Goal: Information Seeking & Learning: Learn about a topic

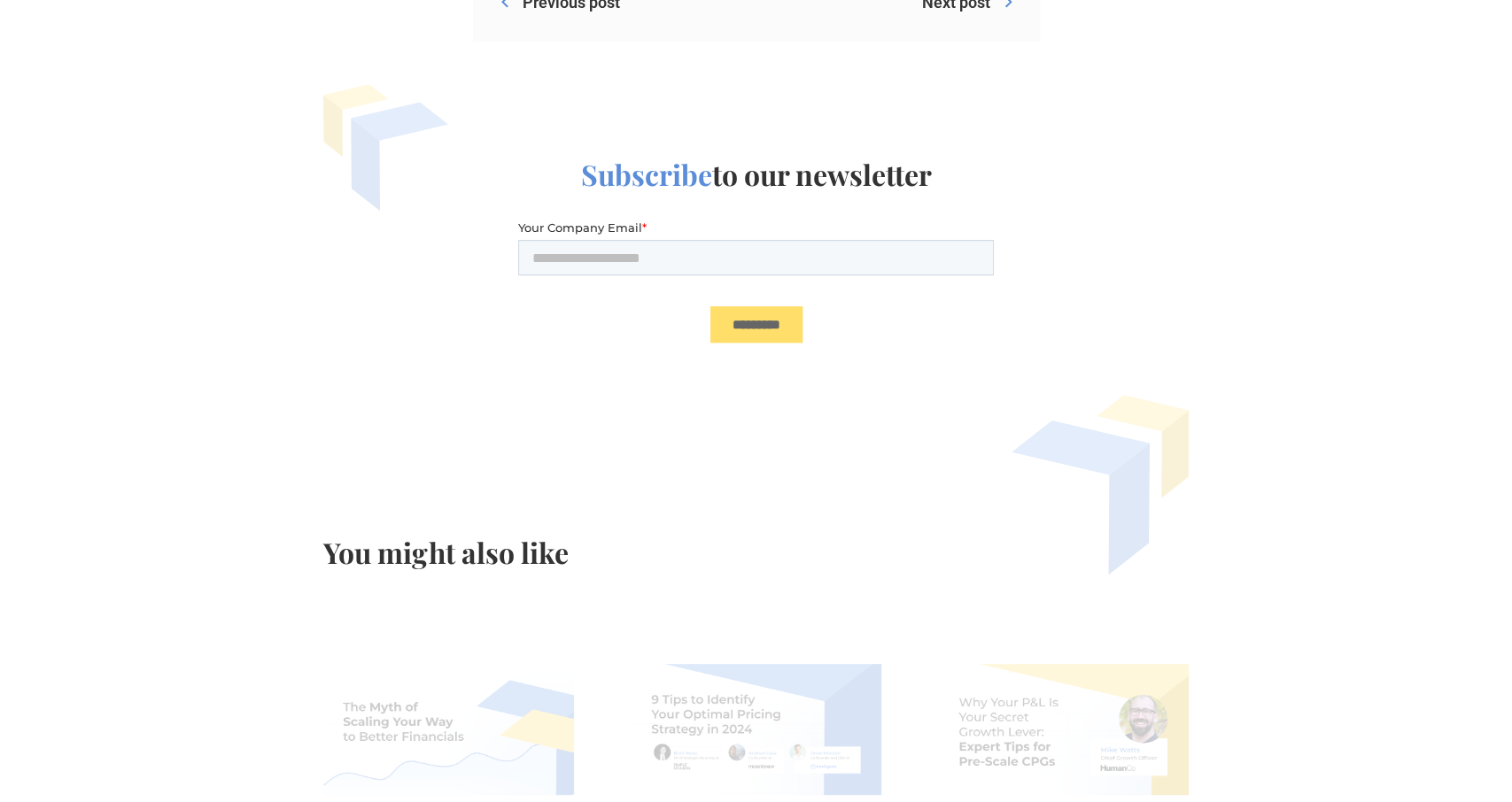
scroll to position [5525, 0]
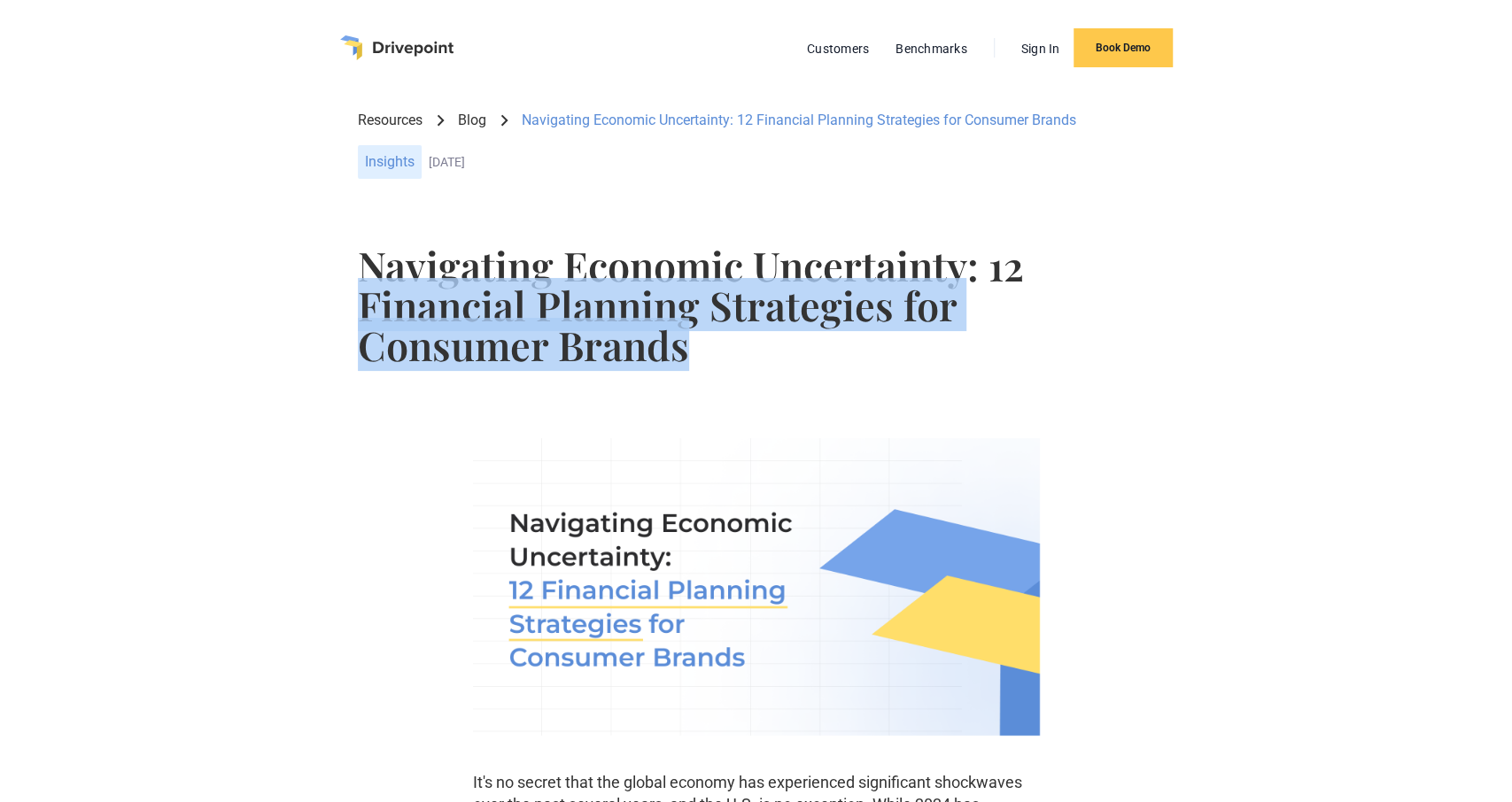
drag, startPoint x: 350, startPoint y: 311, endPoint x: 1036, endPoint y: 162, distance: 702.0
click at [1028, 343] on div "Navigating Economic Uncertainty: 12 Financial Planning Strategies for Consumer …" at bounding box center [755, 317] width 1399 height 171
copy h1 "Financial Planning Strategies for Consumer Brands"
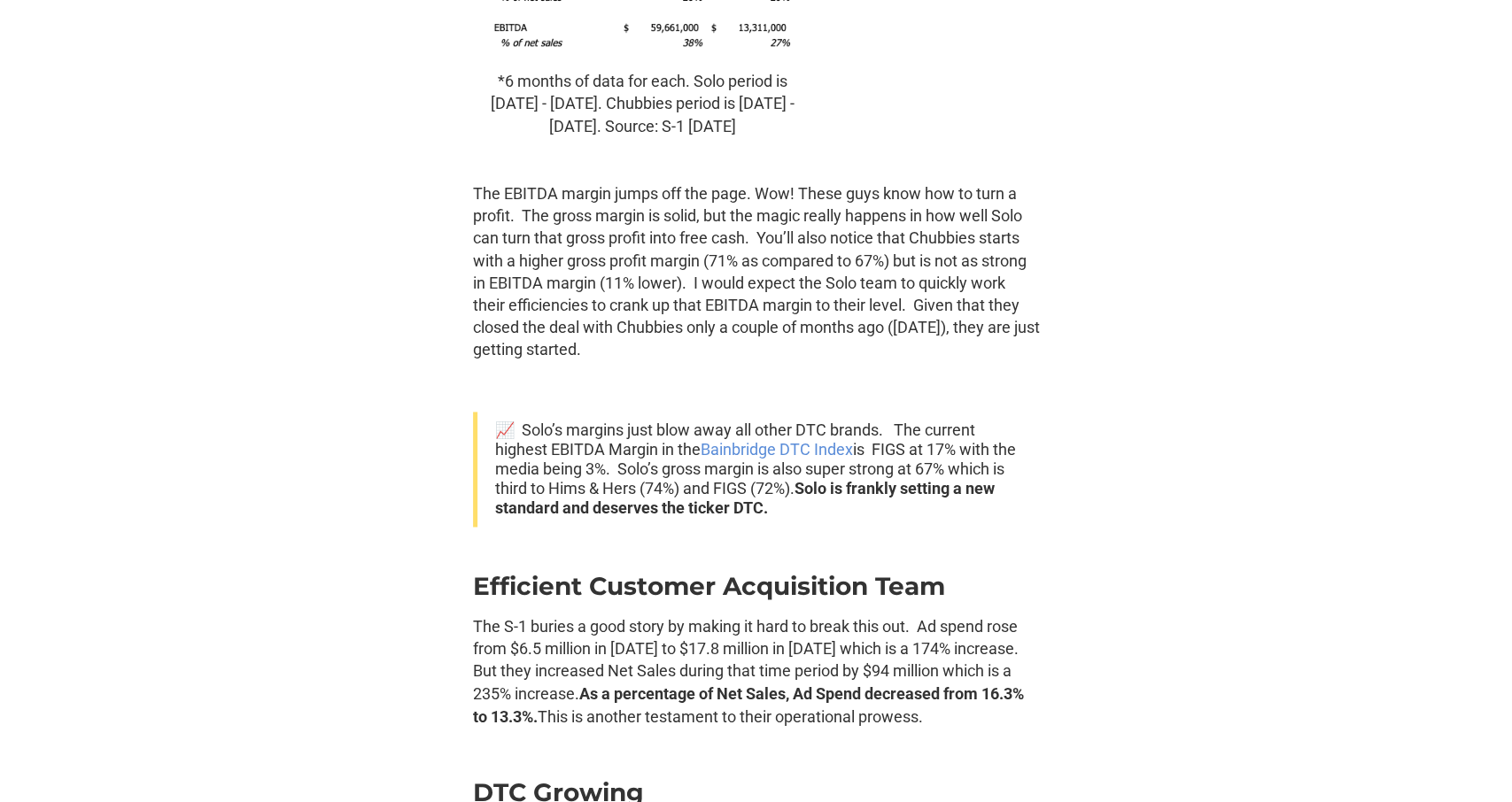
scroll to position [1934, 0]
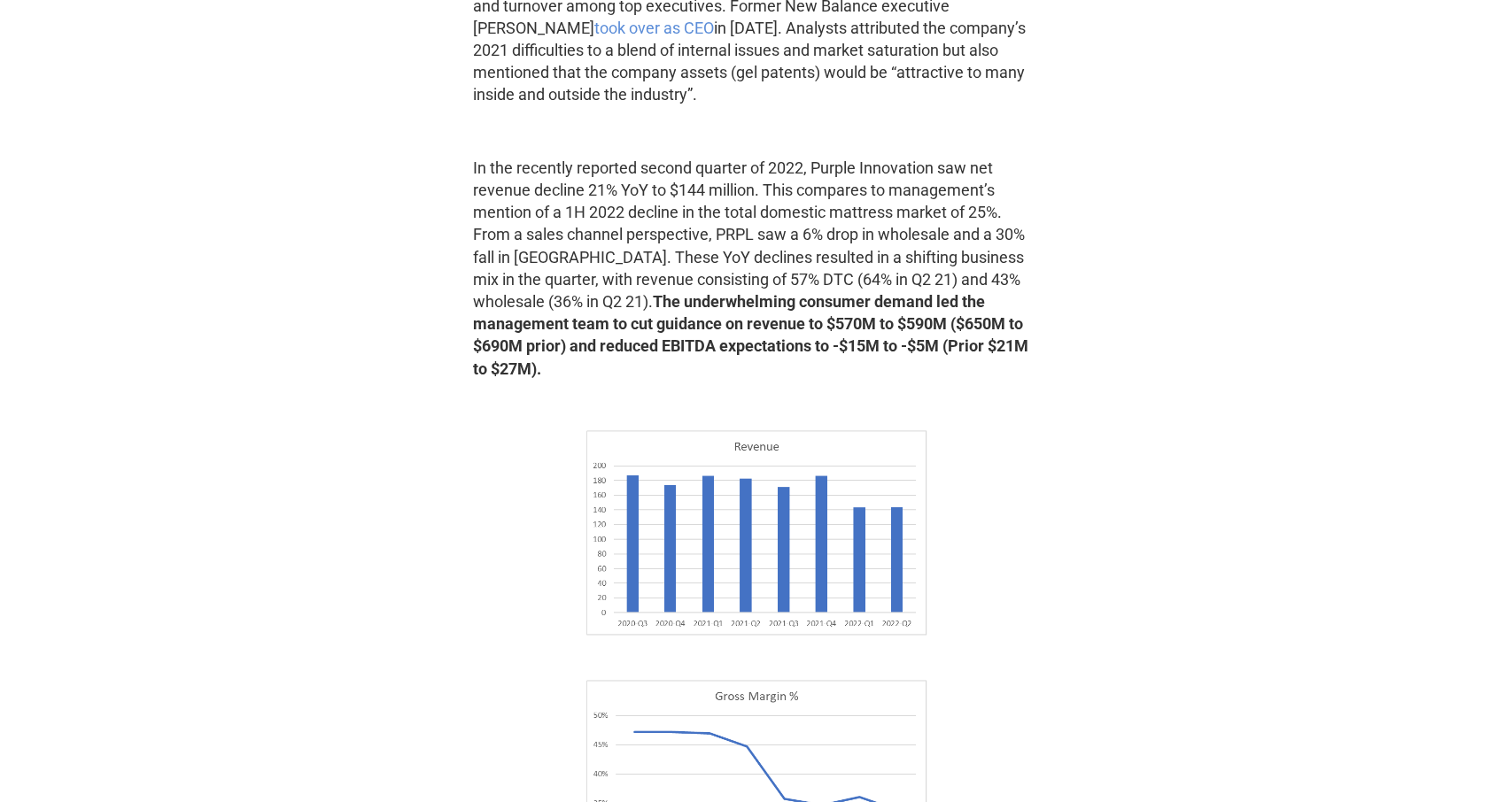
scroll to position [1566, 0]
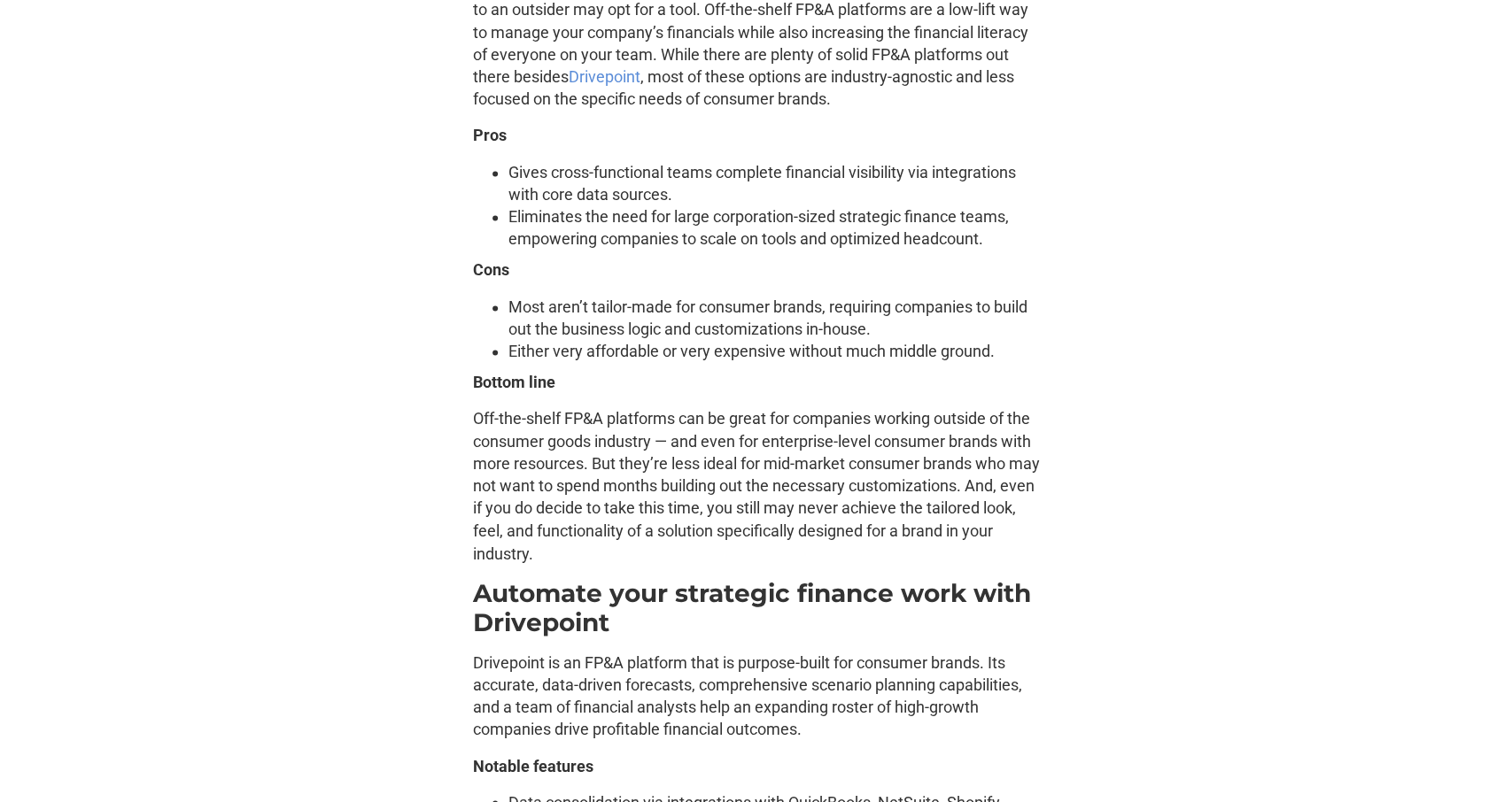
scroll to position [6814, 0]
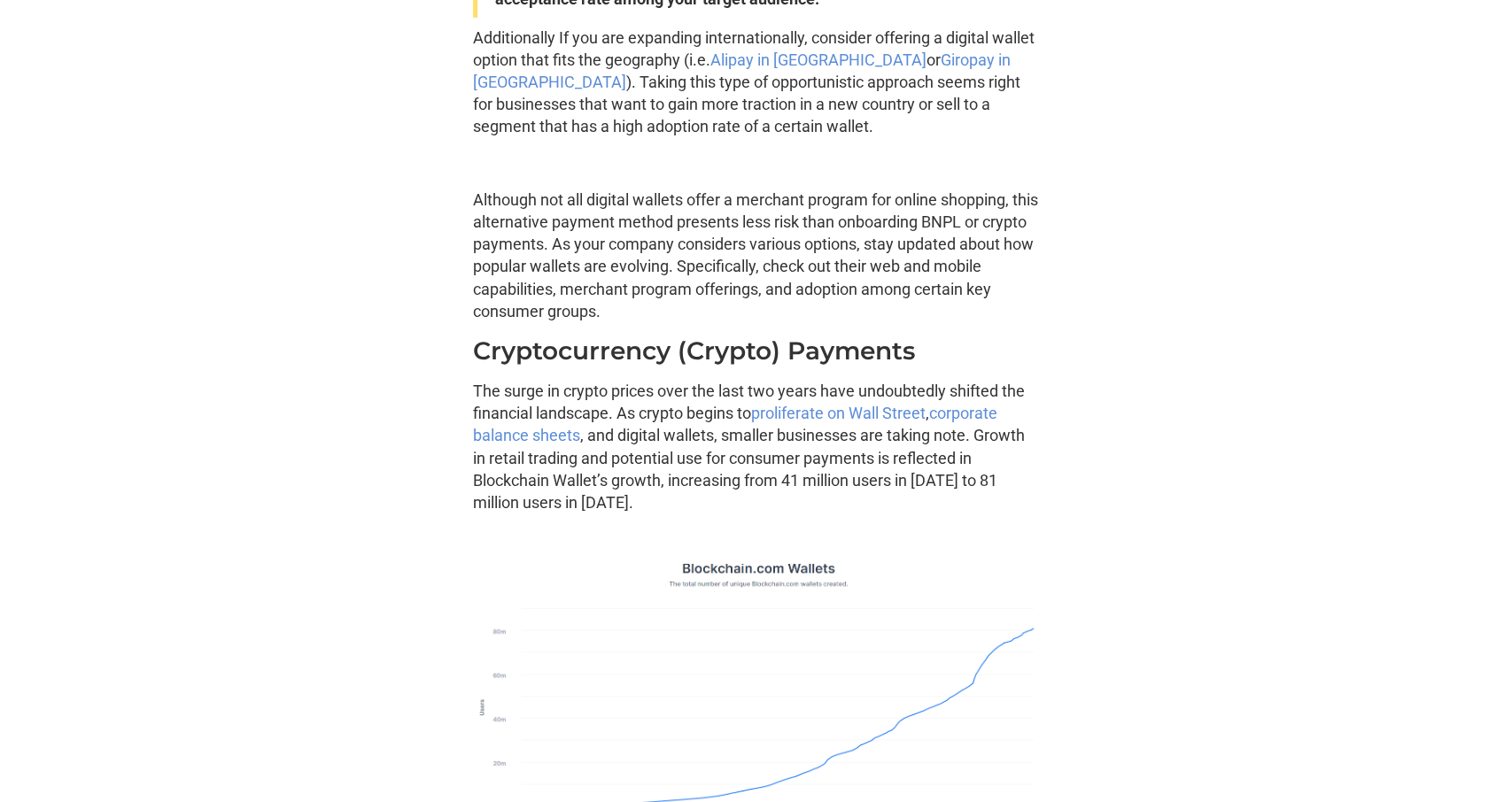
scroll to position [4420, 0]
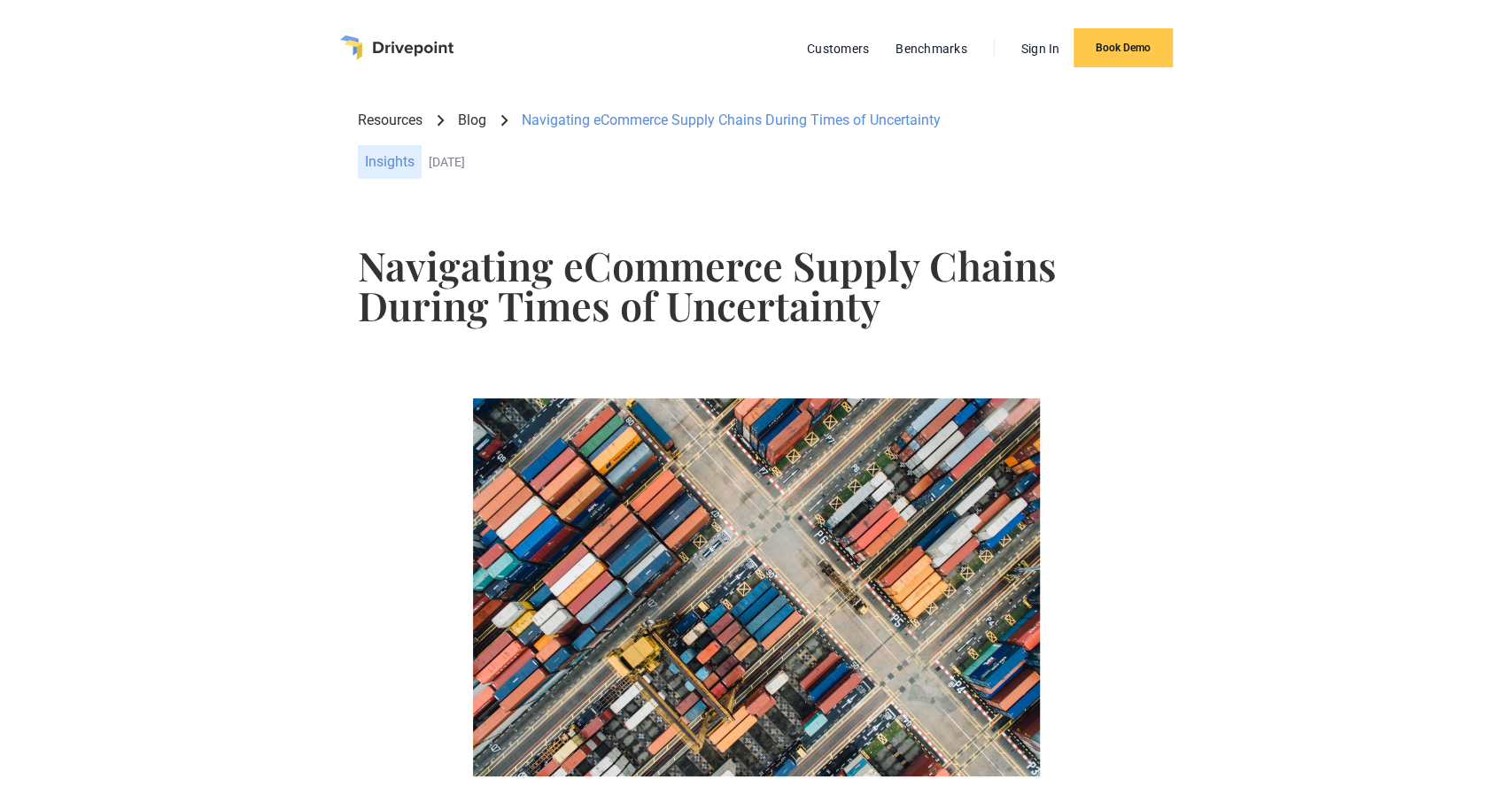
click at [433, 41] on img "home" at bounding box center [397, 48] width 113 height 25
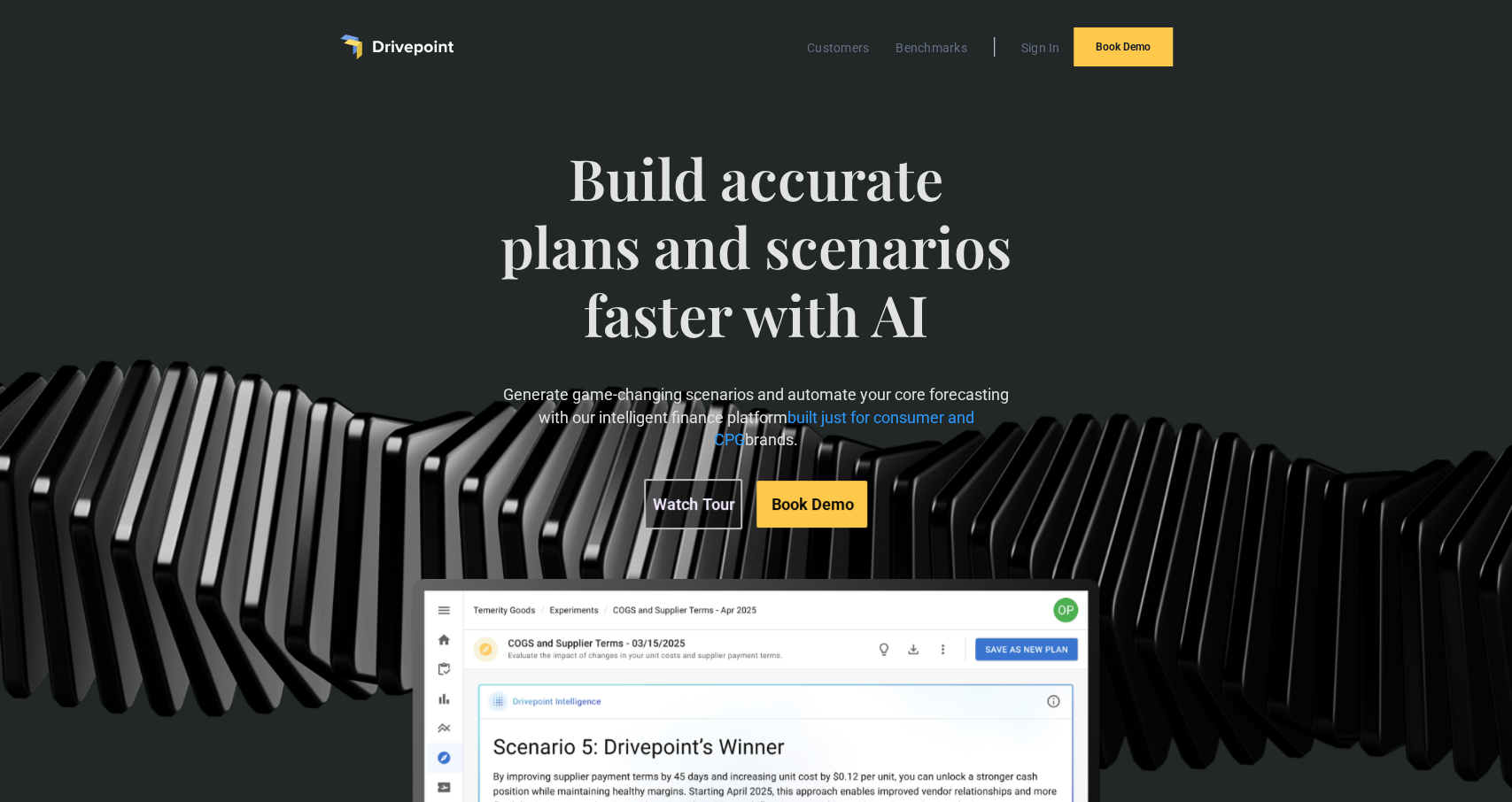
scroll to position [1, 0]
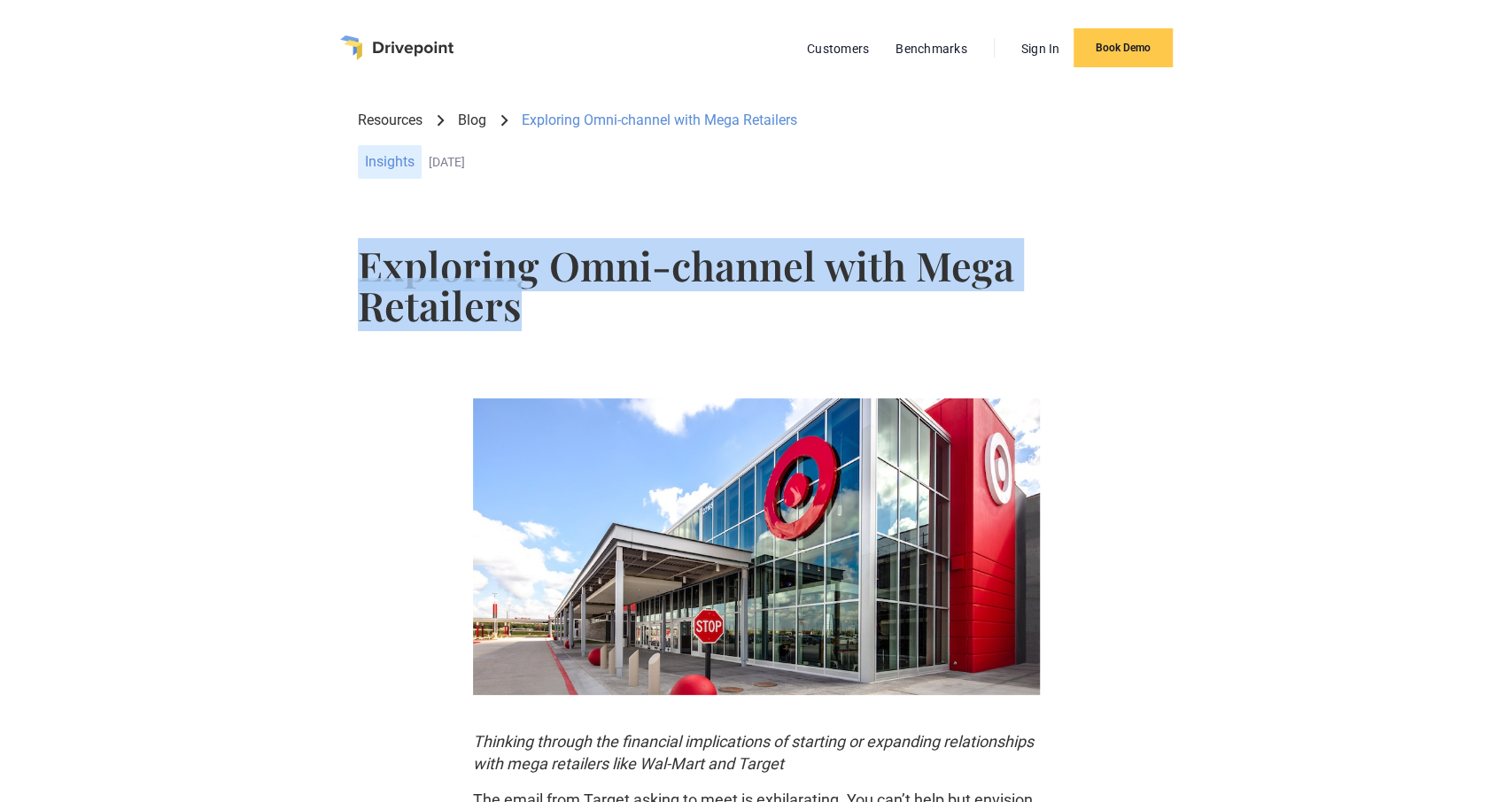
drag, startPoint x: 441, startPoint y: 295, endPoint x: 291, endPoint y: 238, distance: 160.5
click at [291, 238] on div "Exploring Omni-channel with Mega Retailers" at bounding box center [755, 297] width 1399 height 132
copy h1 "Exploring Omni-channel with Mega Retailers"
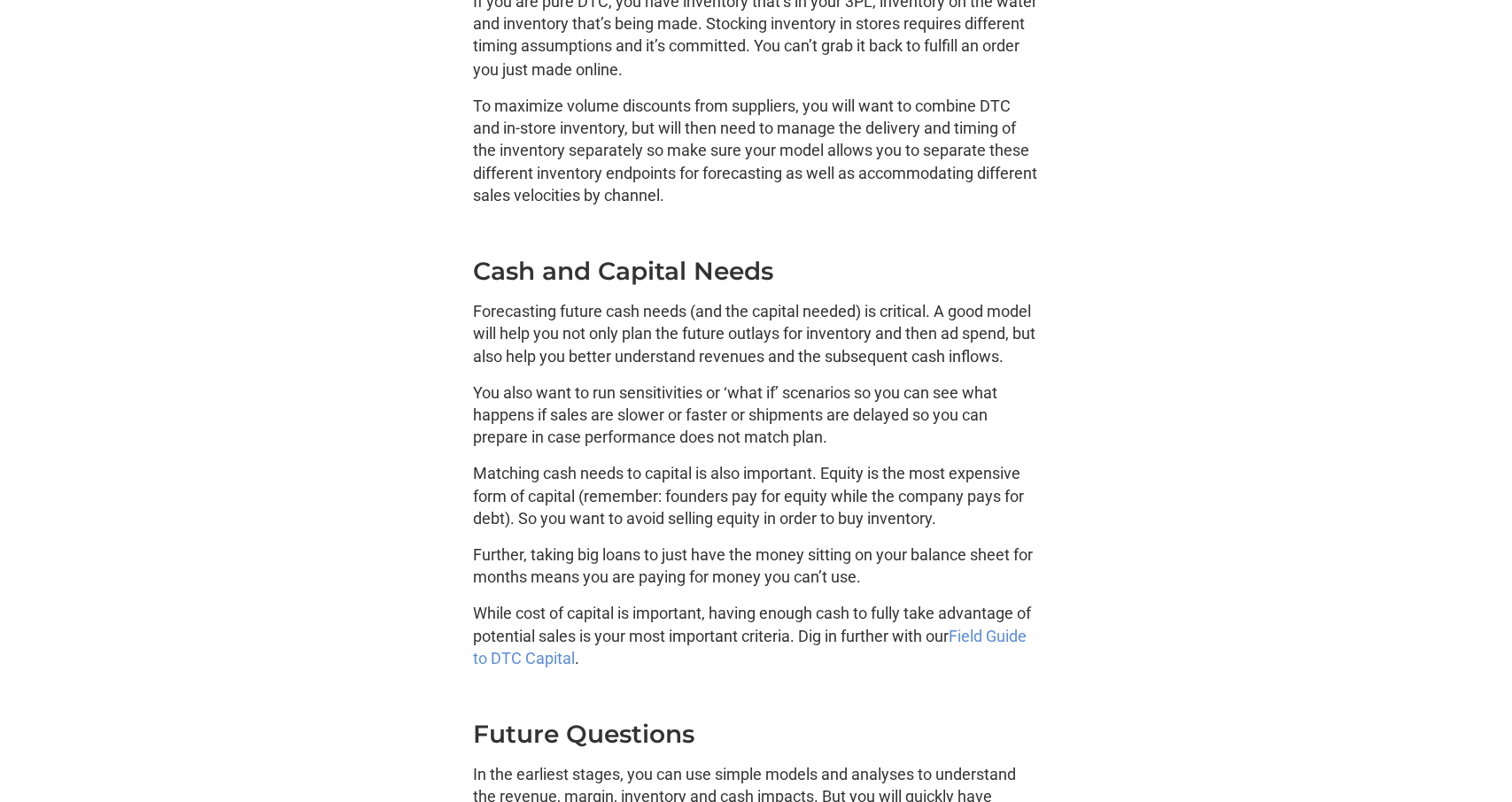
scroll to position [2578, 0]
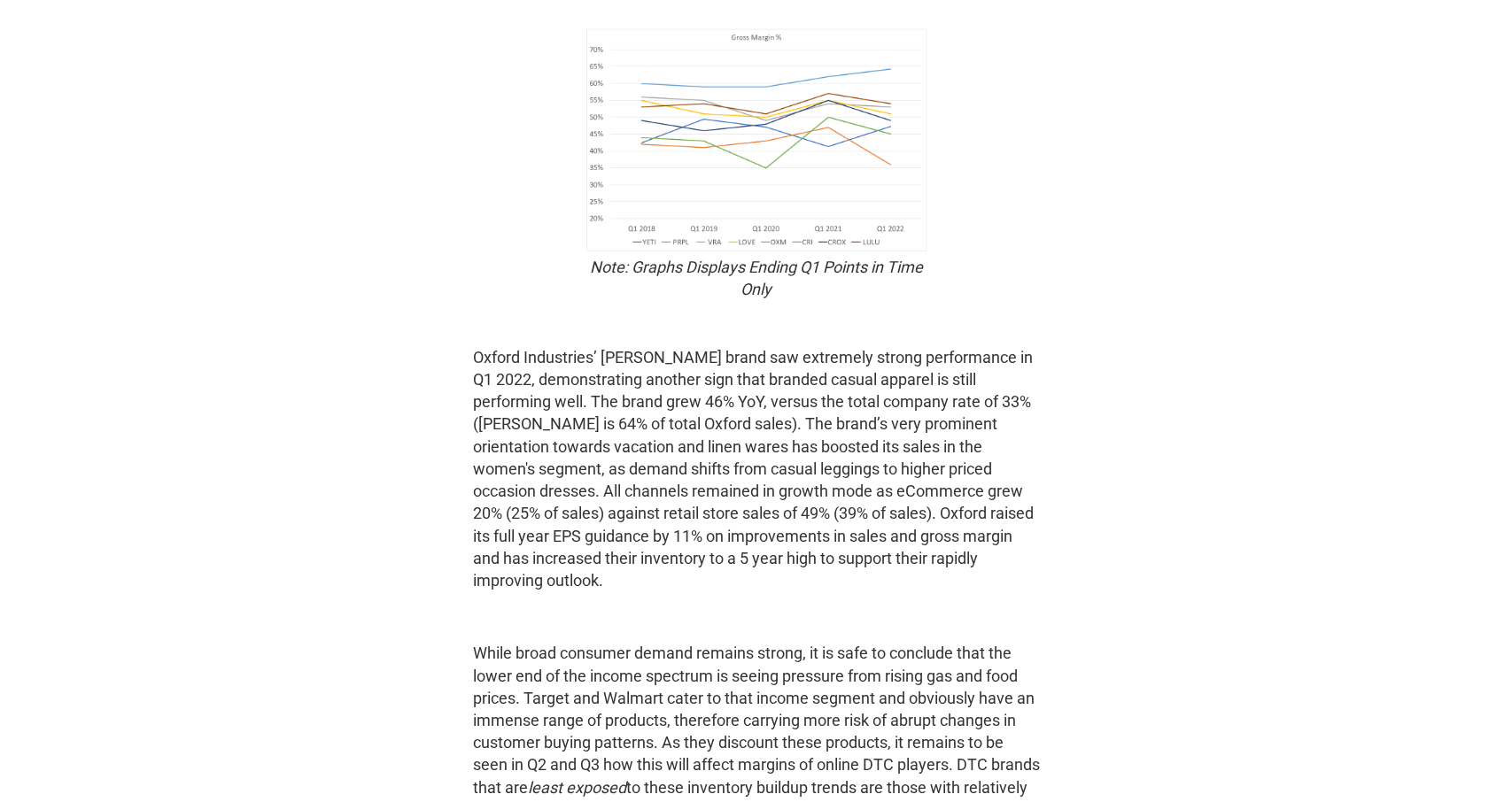
scroll to position [3775, 0]
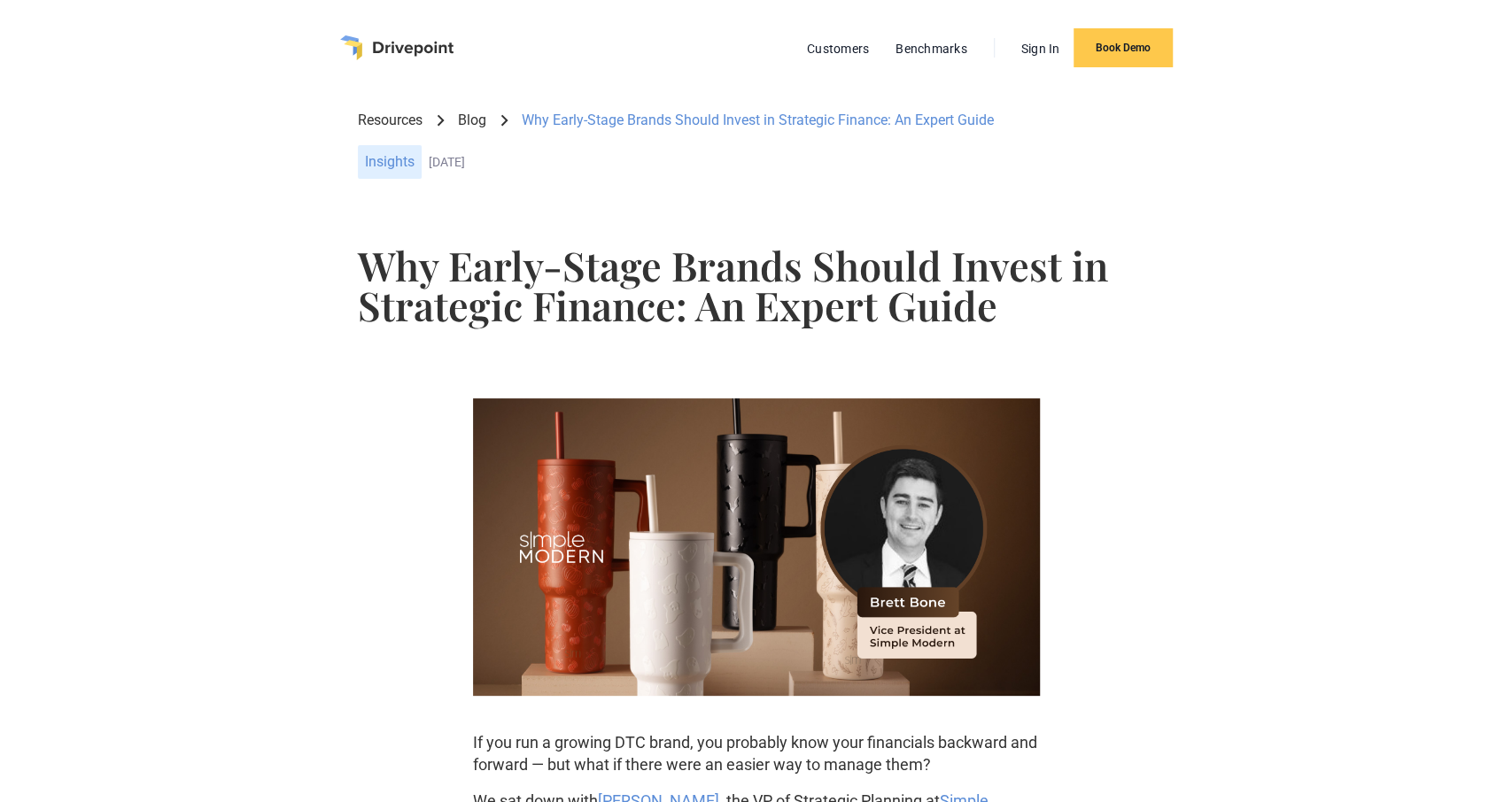
click at [683, 297] on h1 "Why Early-Stage Brands Should Invest in Strategic Finance: An Expert Guide" at bounding box center [756, 285] width 796 height 79
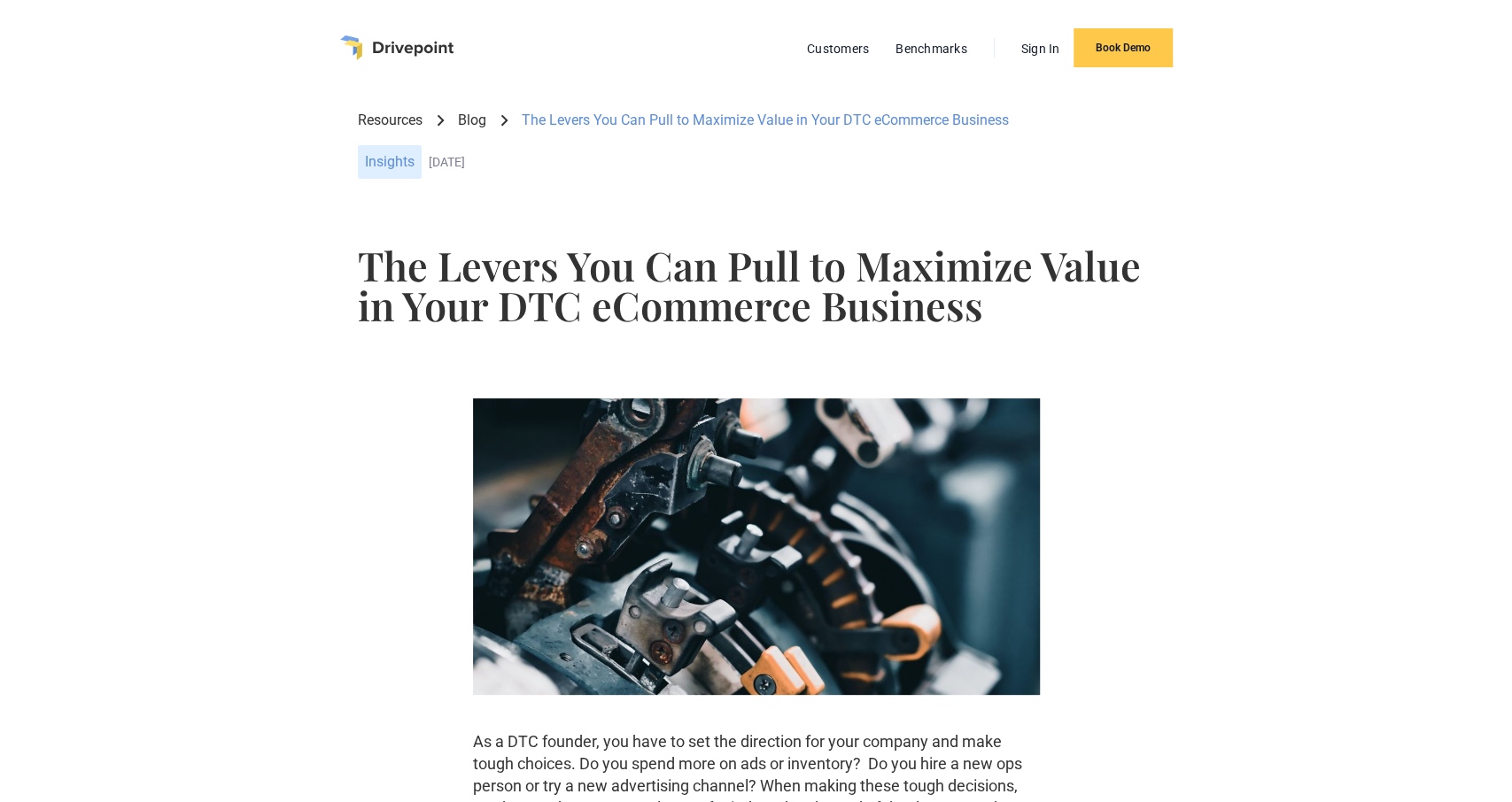
click at [507, 304] on h1 "The Levers You Can Pull to Maximize Value in Your DTC eCommerce Business" at bounding box center [756, 285] width 796 height 79
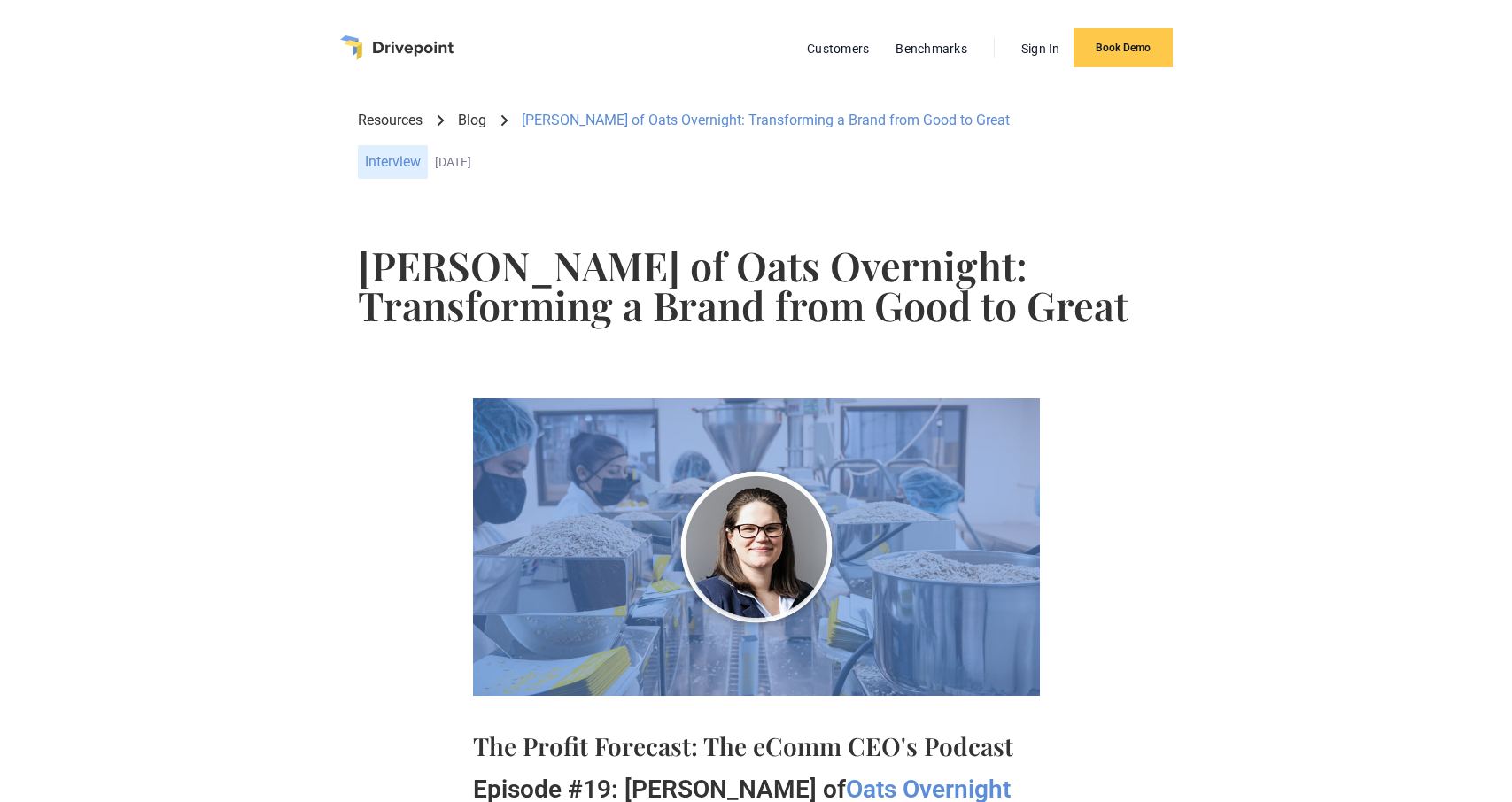
scroll to position [645, 0]
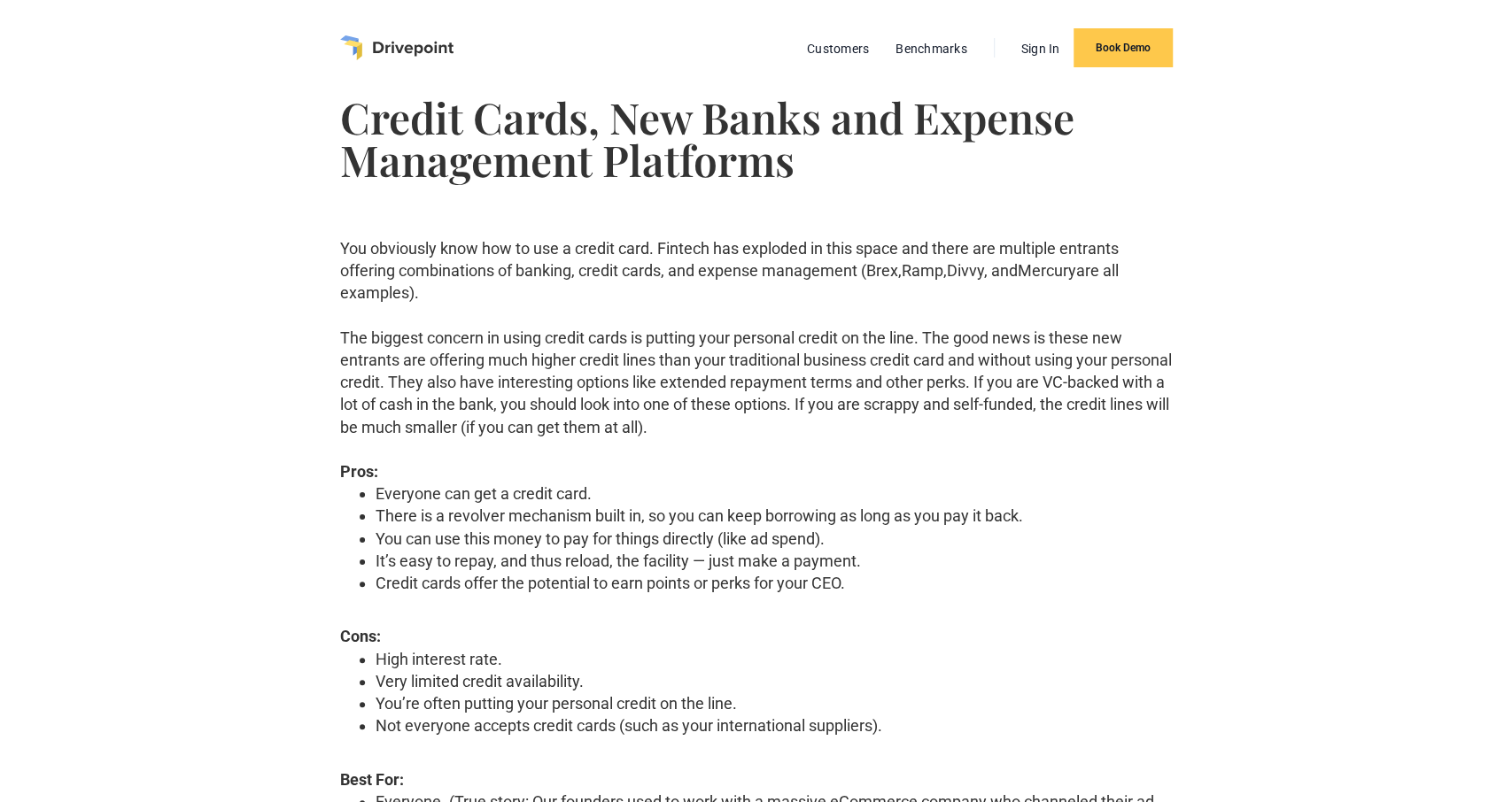
click at [584, 128] on h1 "Credit Cards, New Banks and Expense Management Platforms" at bounding box center [757, 138] width 833 height 85
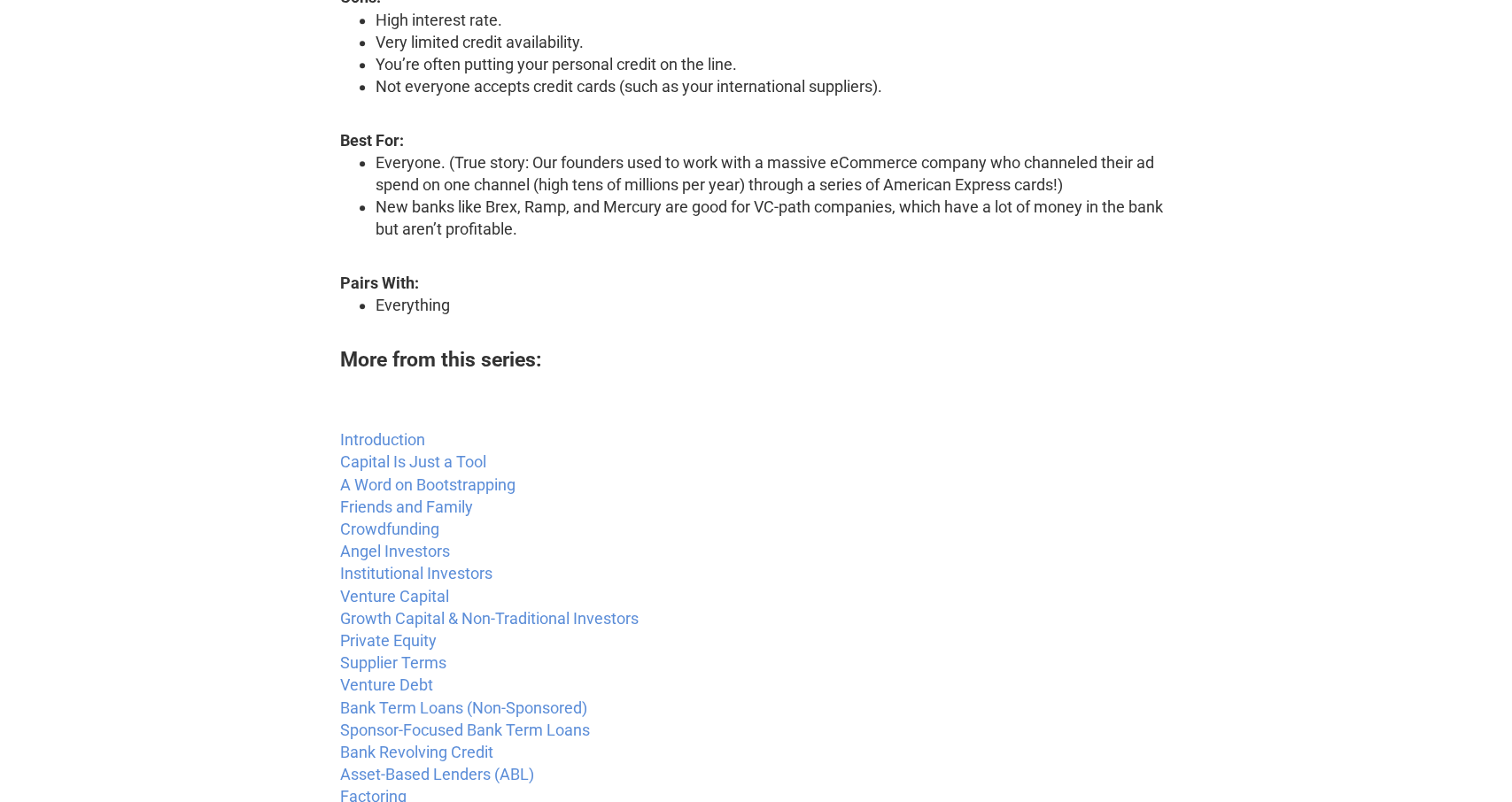
scroll to position [645, 0]
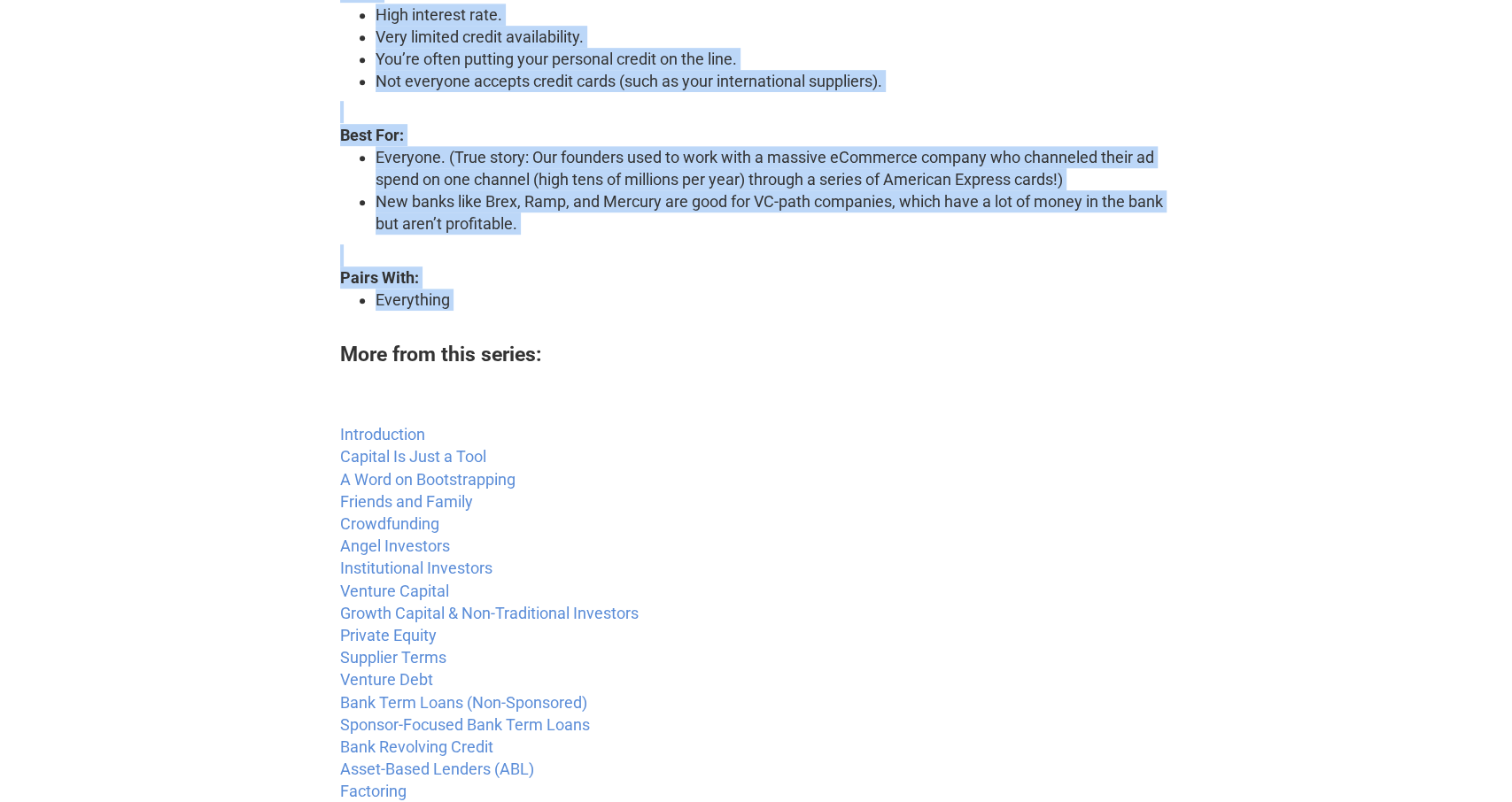
drag, startPoint x: 298, startPoint y: 113, endPoint x: 1181, endPoint y: 329, distance: 909.0
click at [1181, 329] on body "Customers Benchmarks Sign In Book Demo Credit Cards, New Banks and Expense Mana…" at bounding box center [756, 535] width 1512 height 2360
copy div "Credit Cards, New Banks and Expense Management Platforms You obviously know how…"
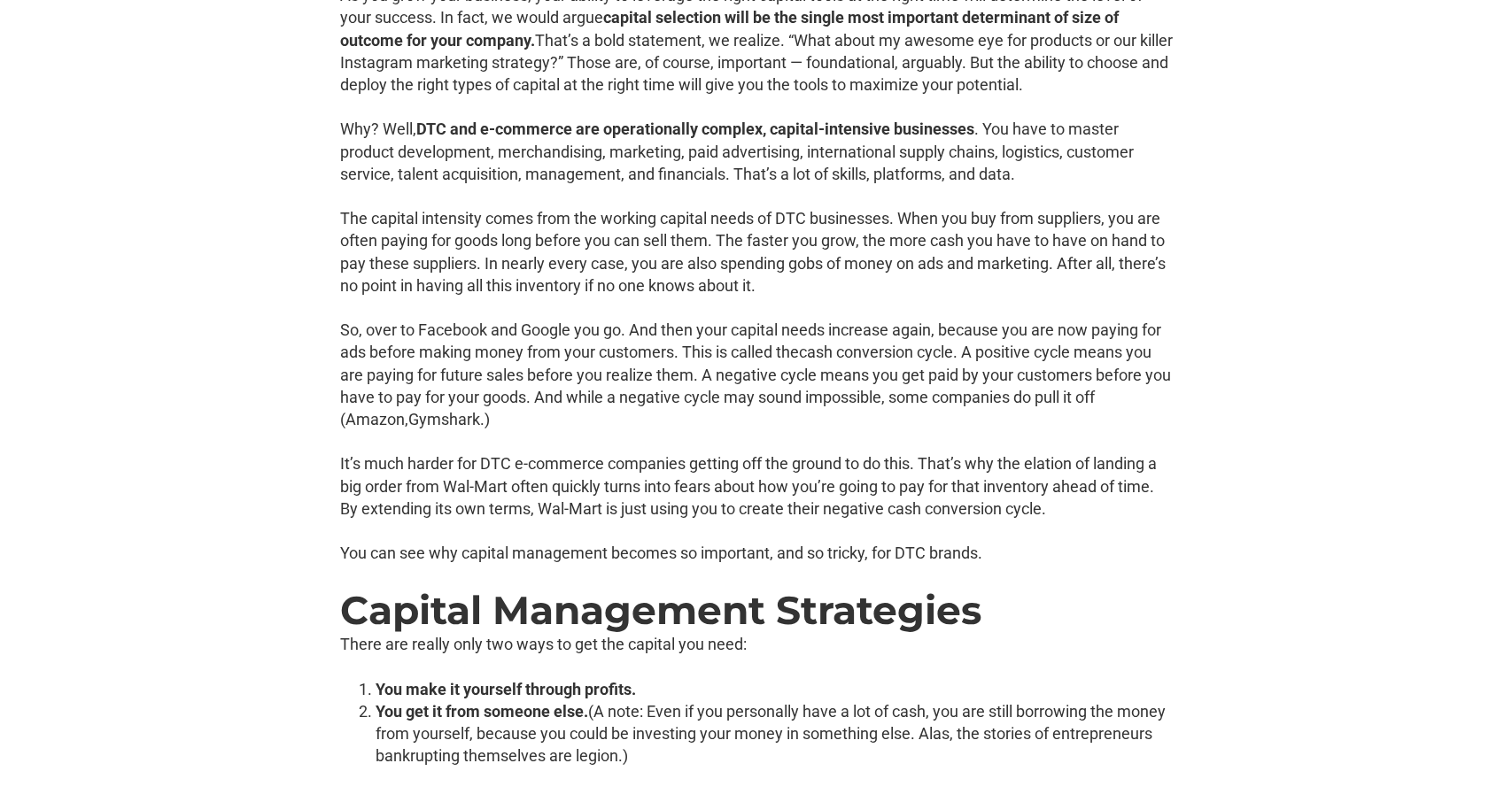
scroll to position [1105, 0]
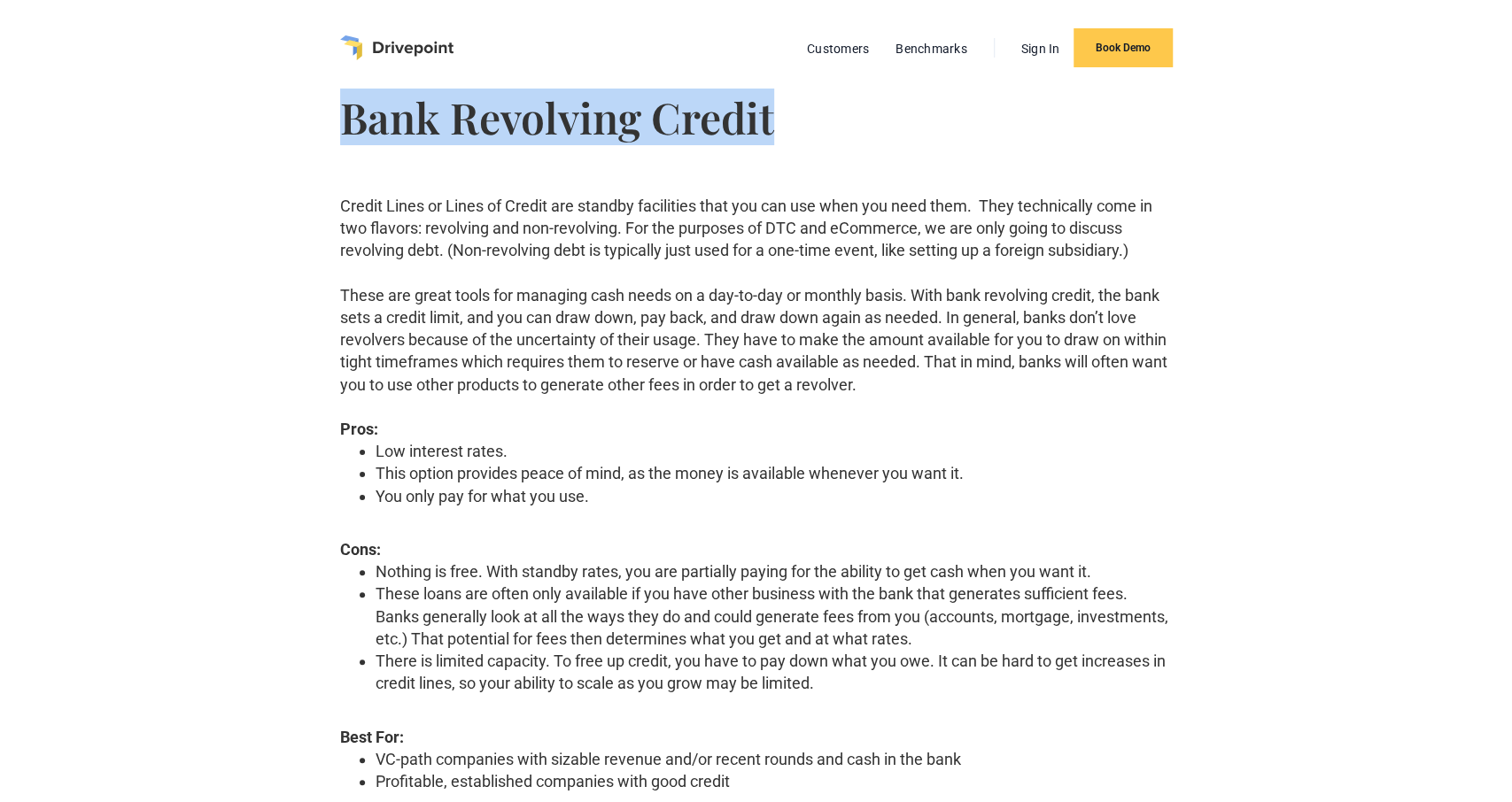
drag, startPoint x: 302, startPoint y: 130, endPoint x: 1213, endPoint y: 107, distance: 911.3
copy h1 "Bank Revolving Credit"
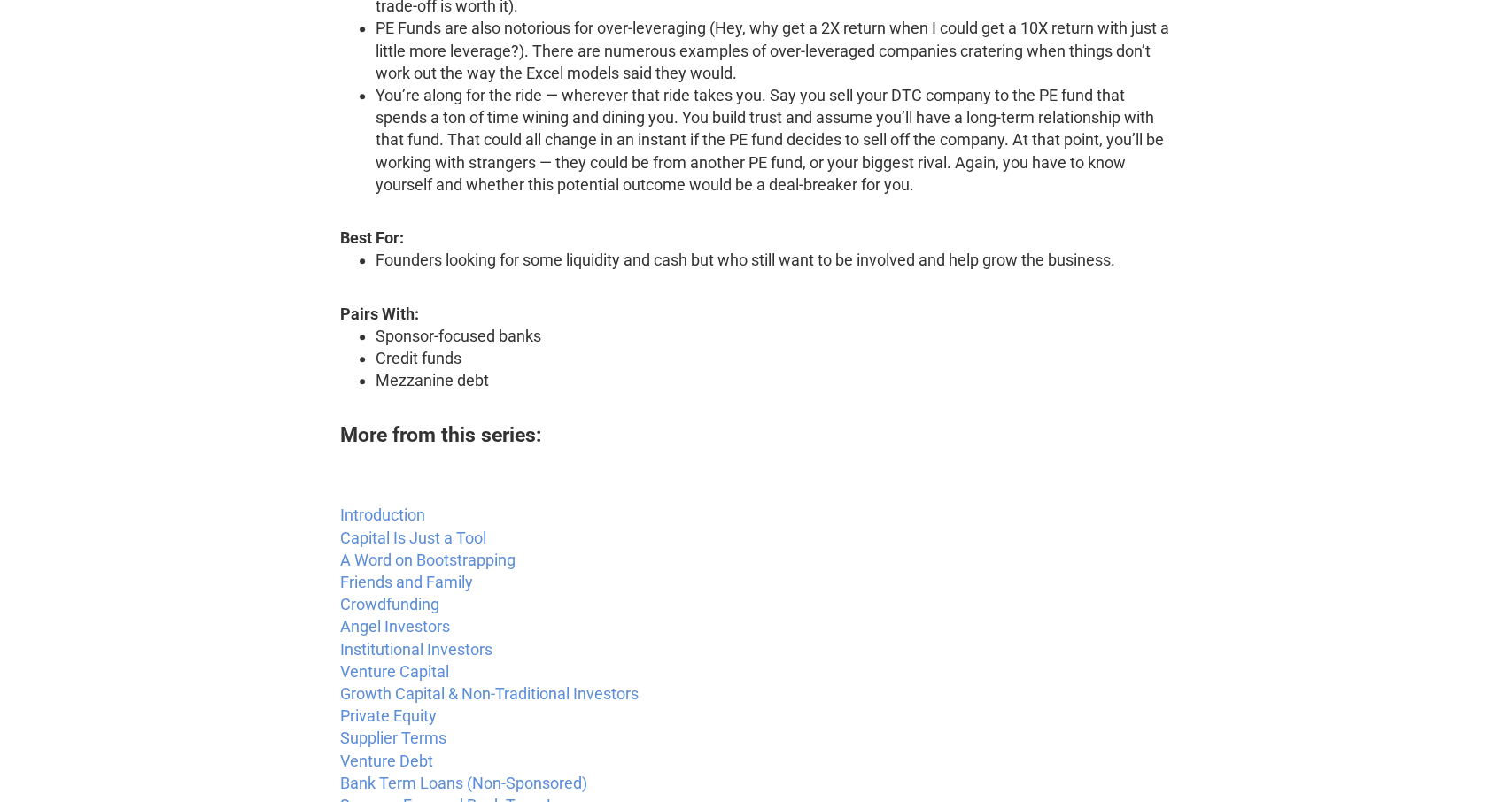
scroll to position [1290, 0]
